Goal: Task Accomplishment & Management: Use online tool/utility

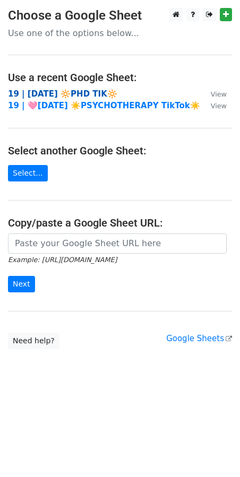
click at [49, 95] on strong "19 | [DATE] 🔆PHD TIK🔆" at bounding box center [62, 94] width 109 height 10
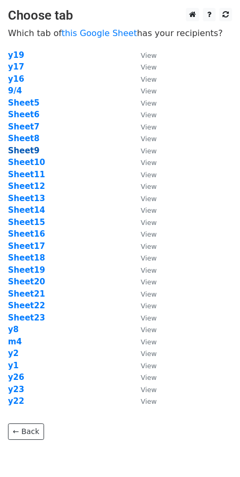
click at [26, 152] on strong "Sheet9" at bounding box center [23, 151] width 31 height 10
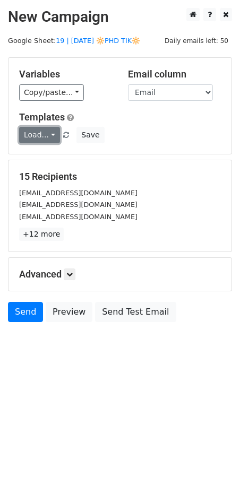
click at [41, 135] on link "Load..." at bounding box center [39, 135] width 41 height 16
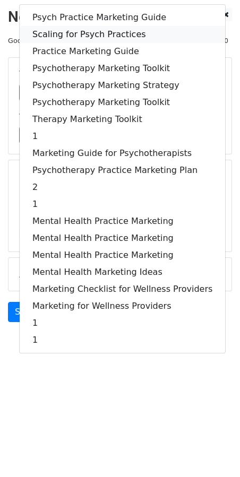
click at [90, 31] on link "Scaling for Psych Practices" at bounding box center [122, 34] width 205 height 17
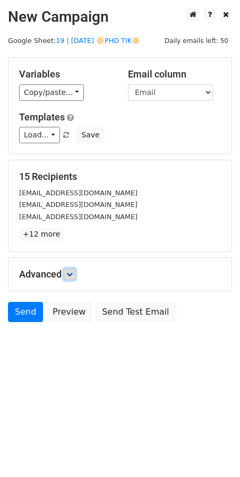
click at [71, 271] on icon at bounding box center [69, 274] width 6 height 6
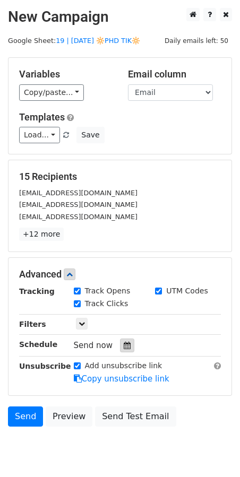
click at [124, 345] on icon at bounding box center [127, 344] width 7 height 7
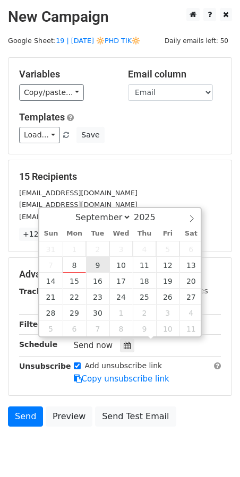
type input "2025-09-09 12:00"
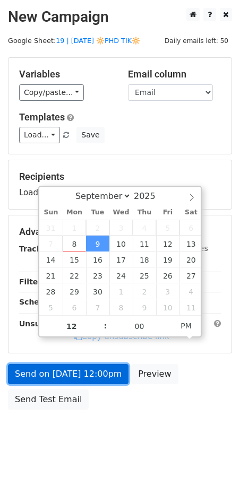
click at [83, 370] on link "Send on Sep 9 at 12:00pm" at bounding box center [68, 374] width 120 height 20
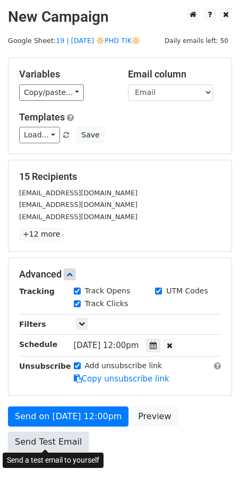
click at [36, 432] on link "Send Test Email" at bounding box center [48, 442] width 81 height 20
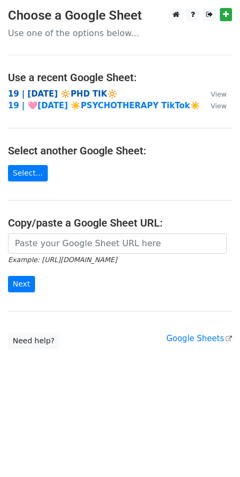
click at [48, 93] on strong "19 | [DATE] 🔆PHD TIK🔆" at bounding box center [62, 94] width 109 height 10
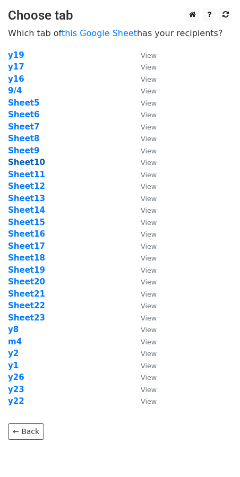
click at [34, 161] on strong "Sheet10" at bounding box center [26, 162] width 37 height 10
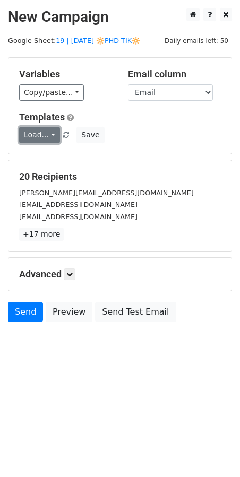
click at [39, 128] on link "Load..." at bounding box center [39, 135] width 41 height 16
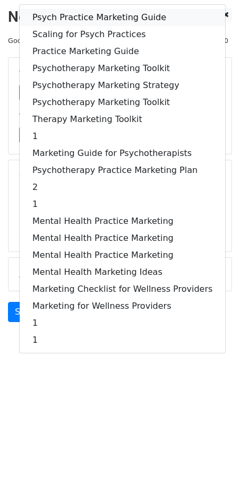
click at [89, 10] on link "Psych Practice Marketing Guide" at bounding box center [122, 17] width 205 height 17
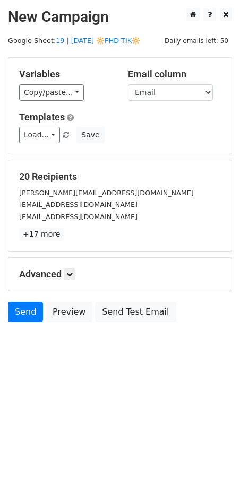
click at [77, 269] on h5 "Advanced" at bounding box center [119, 274] width 201 height 12
click at [75, 275] on link at bounding box center [70, 274] width 12 height 12
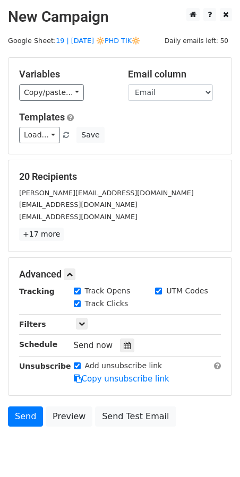
click at [121, 353] on div "Tracking Track Opens UTM Codes Track Clicks Filters Only include spreadsheet ro…" at bounding box center [119, 334] width 201 height 99
click at [124, 343] on icon at bounding box center [127, 344] width 7 height 7
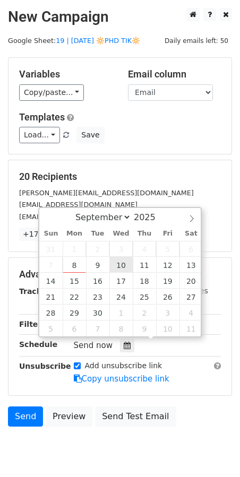
type input "2025-09-10 12:00"
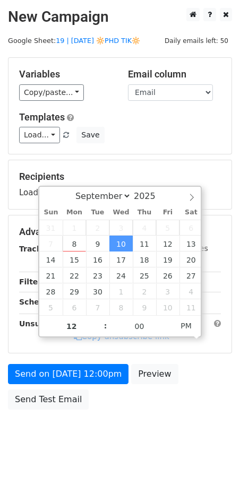
click at [80, 412] on body "New Campaign Daily emails left: 50 Google Sheet: 19 | SEP 4 🔆PHD TIK🔆 Variables…" at bounding box center [120, 232] width 240 height 449
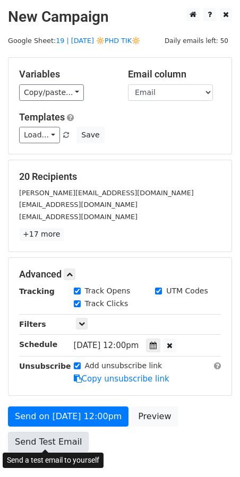
click at [61, 436] on link "Send Test Email" at bounding box center [48, 442] width 81 height 20
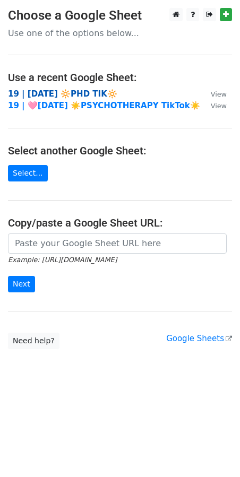
click at [55, 90] on strong "19 | [DATE] 🔆PHD TIK🔆" at bounding box center [62, 94] width 109 height 10
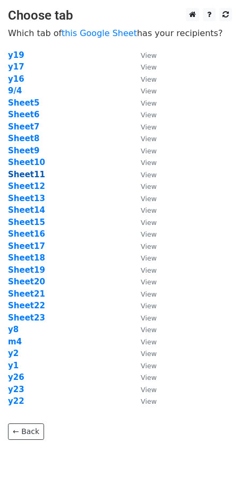
click at [32, 175] on strong "Sheet11" at bounding box center [26, 175] width 37 height 10
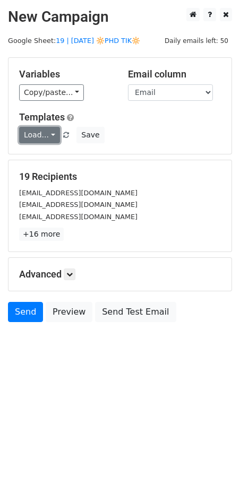
click at [50, 134] on link "Load..." at bounding box center [39, 135] width 41 height 16
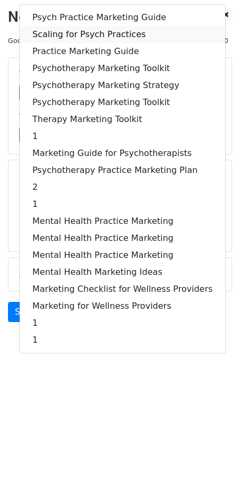
click at [98, 31] on link "Scaling for Psych Practices" at bounding box center [122, 34] width 205 height 17
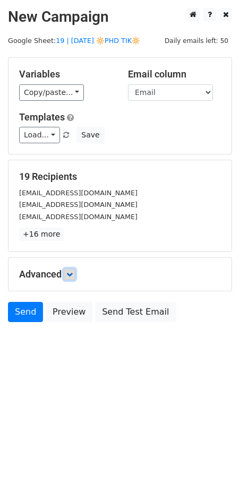
click at [69, 276] on icon at bounding box center [69, 274] width 6 height 6
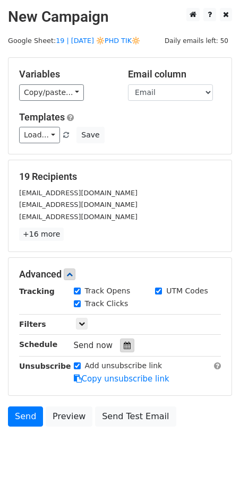
click at [124, 345] on icon at bounding box center [127, 344] width 7 height 7
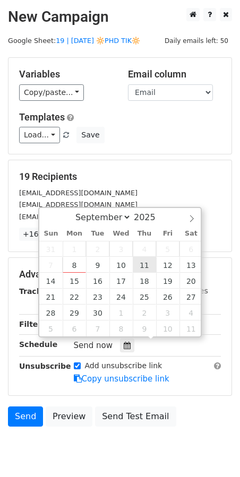
type input "[DATE] 12:00"
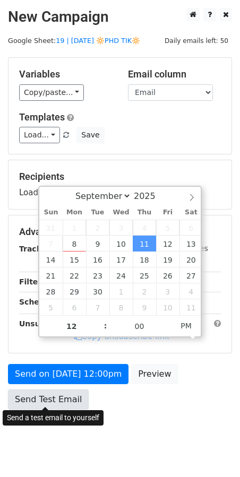
click at [73, 392] on link "Send Test Email" at bounding box center [48, 399] width 81 height 20
